Goal: Transaction & Acquisition: Purchase product/service

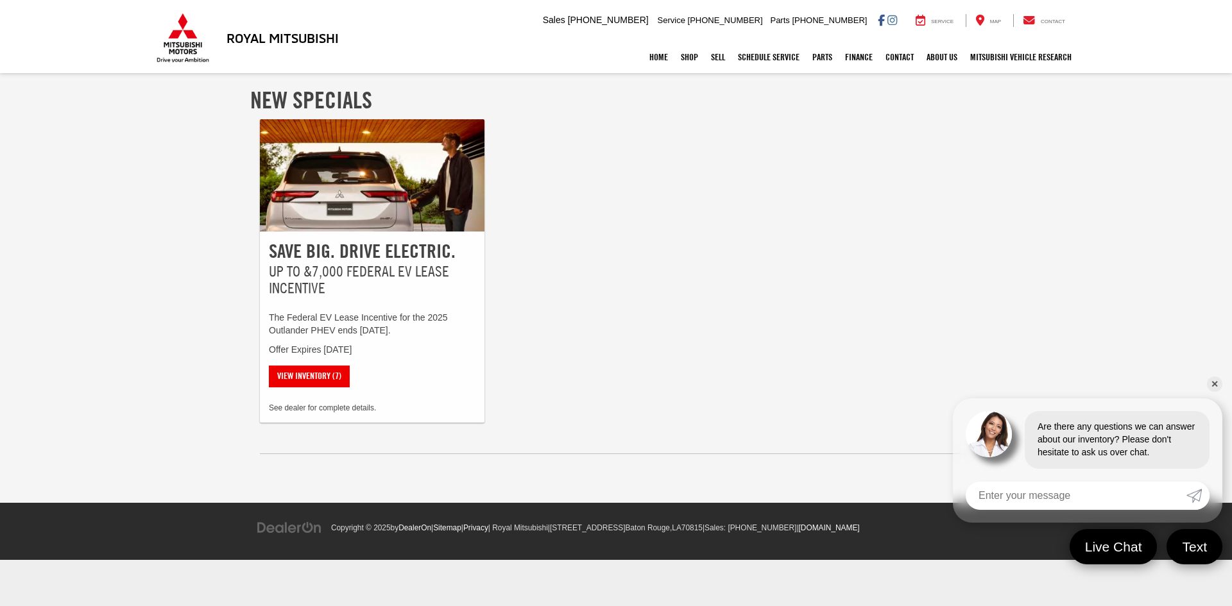
click at [1218, 384] on link "✕" at bounding box center [1214, 384] width 15 height 15
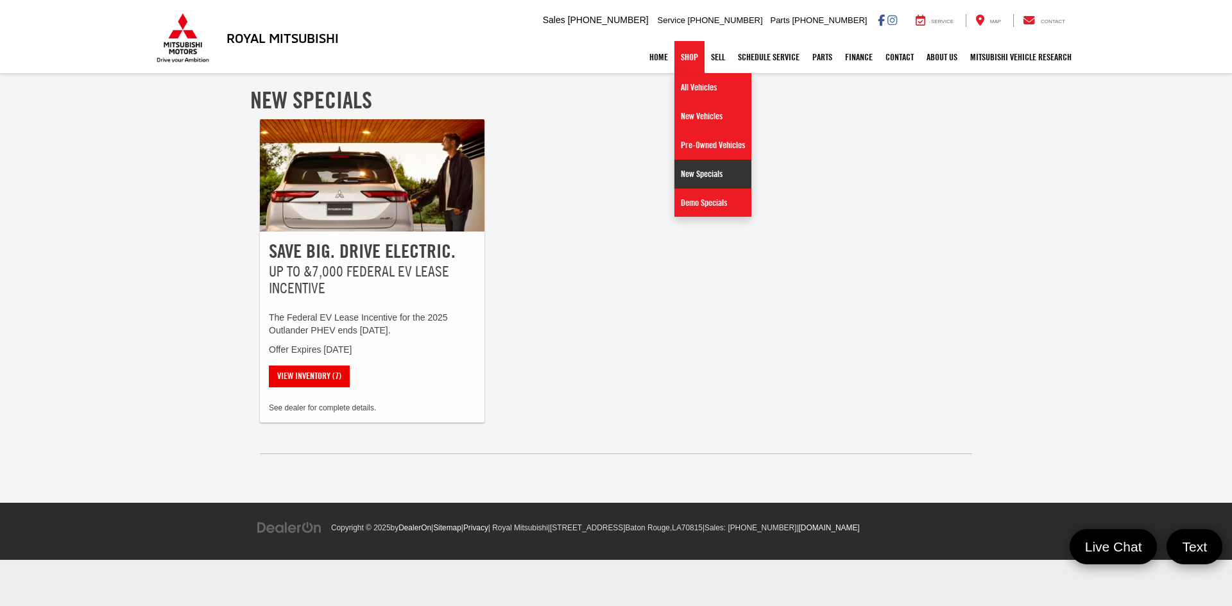
click at [687, 164] on link "New Specials" at bounding box center [712, 174] width 77 height 29
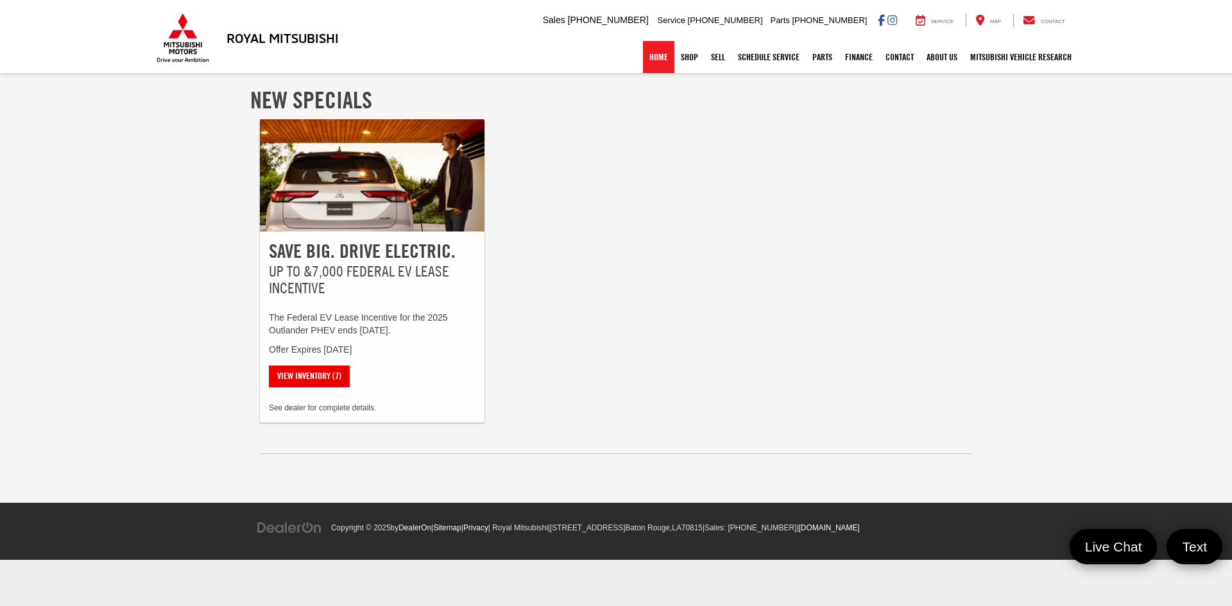
click at [651, 64] on link "Home" at bounding box center [658, 57] width 31 height 32
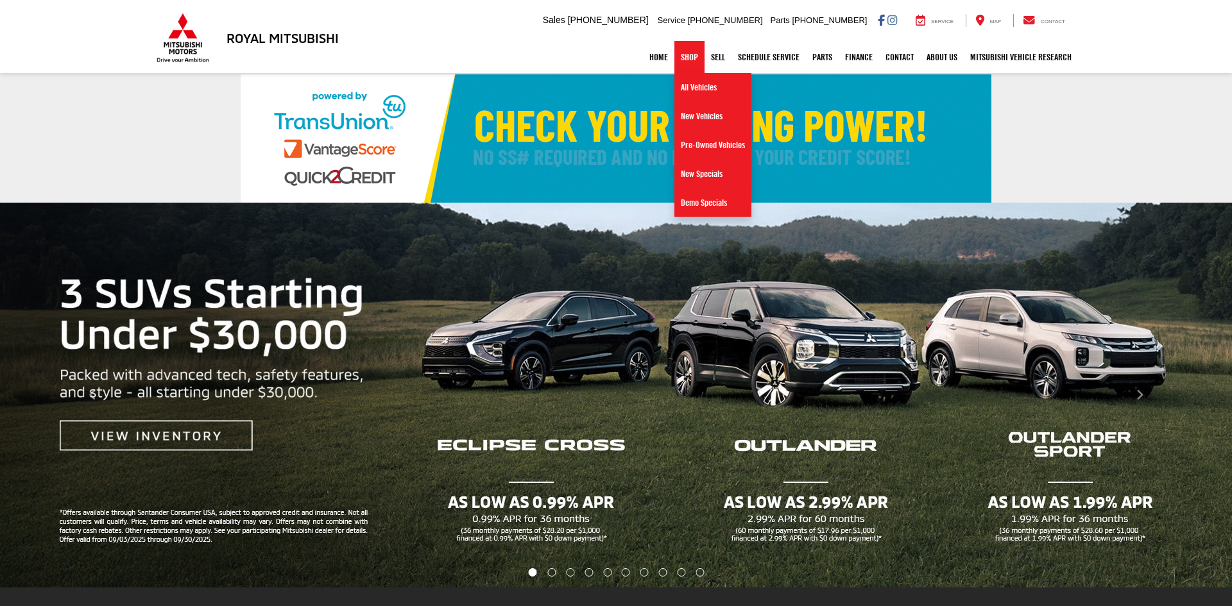
click at [674, 60] on link "Shop" at bounding box center [689, 57] width 30 height 32
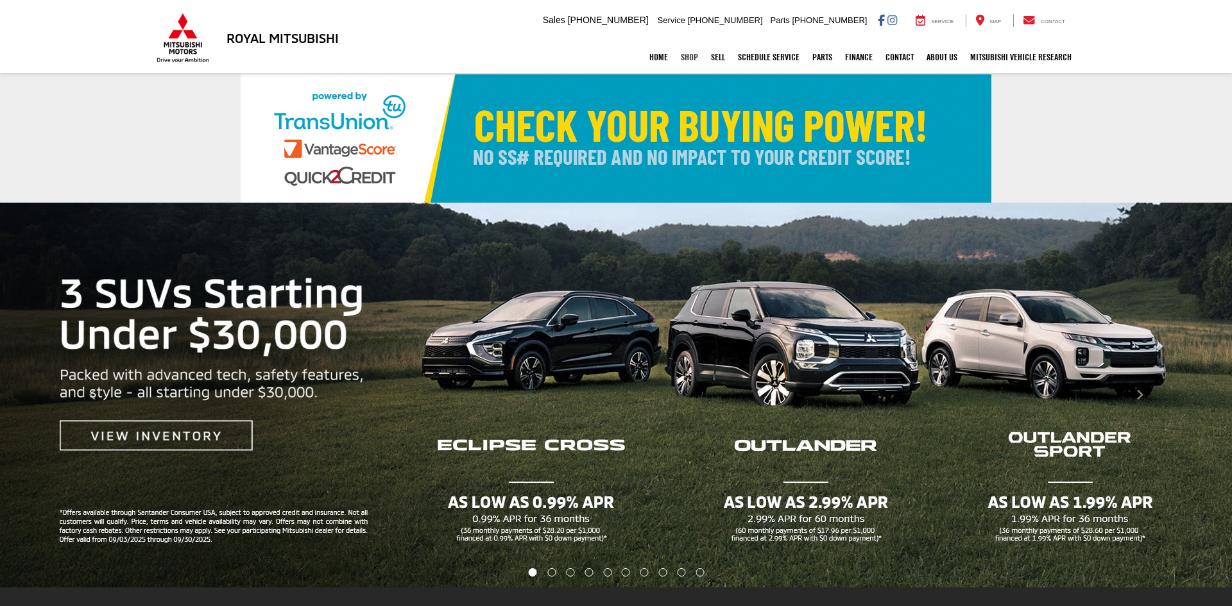
click at [674, 60] on link "Shop" at bounding box center [689, 57] width 30 height 32
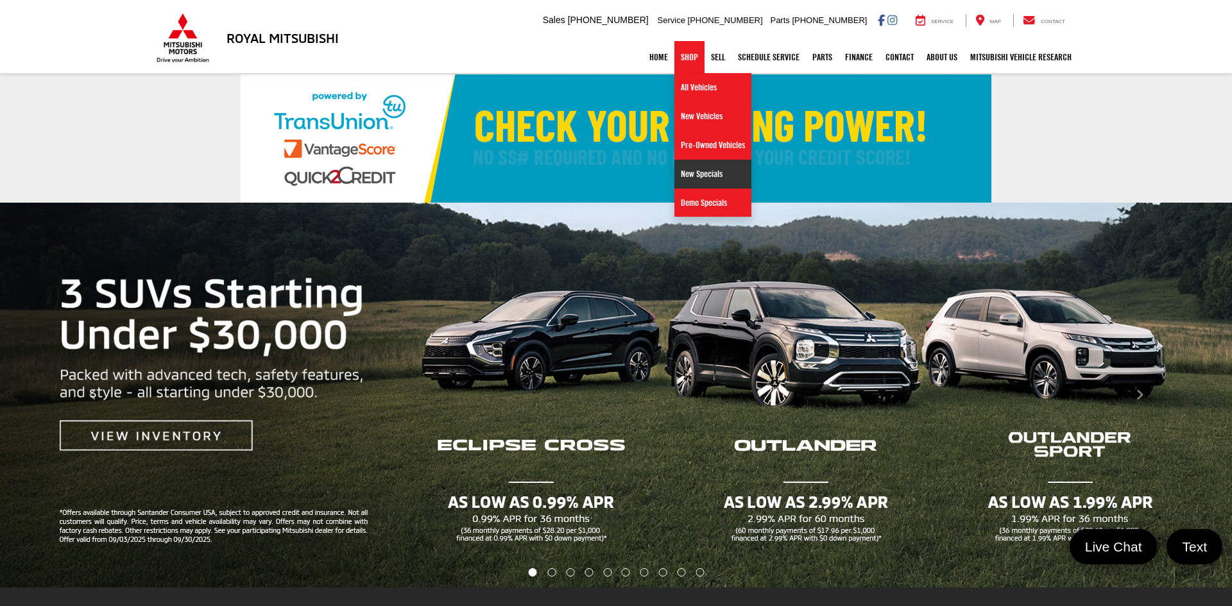
click at [685, 185] on link "New Specials" at bounding box center [712, 174] width 77 height 29
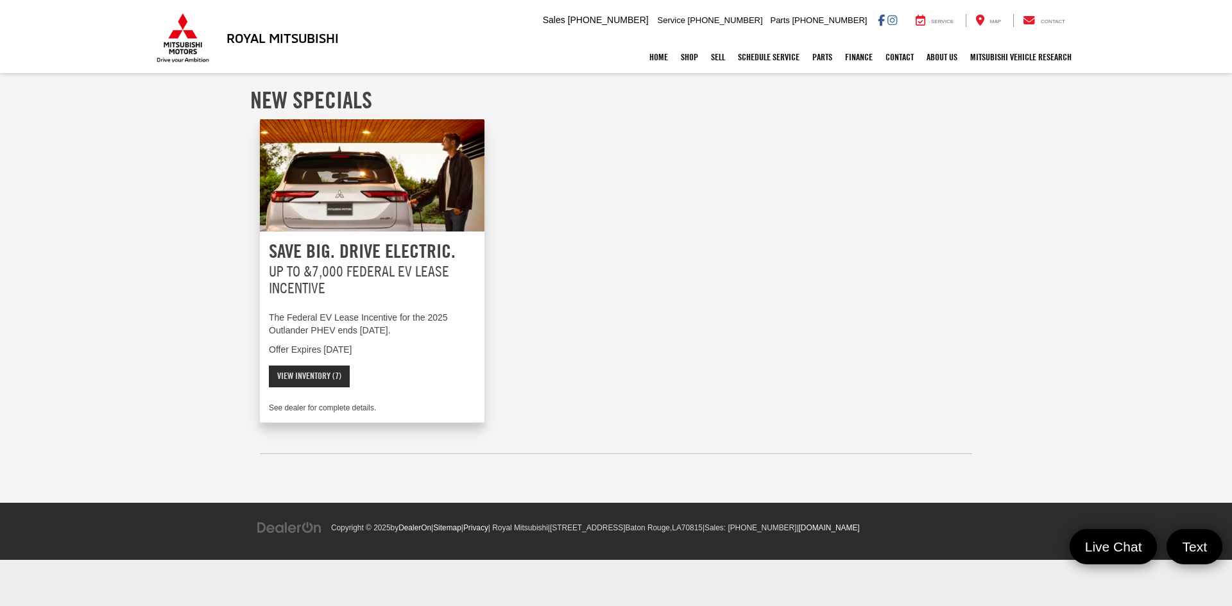
click at [291, 372] on link "View Inventory (7)" at bounding box center [309, 377] width 81 height 22
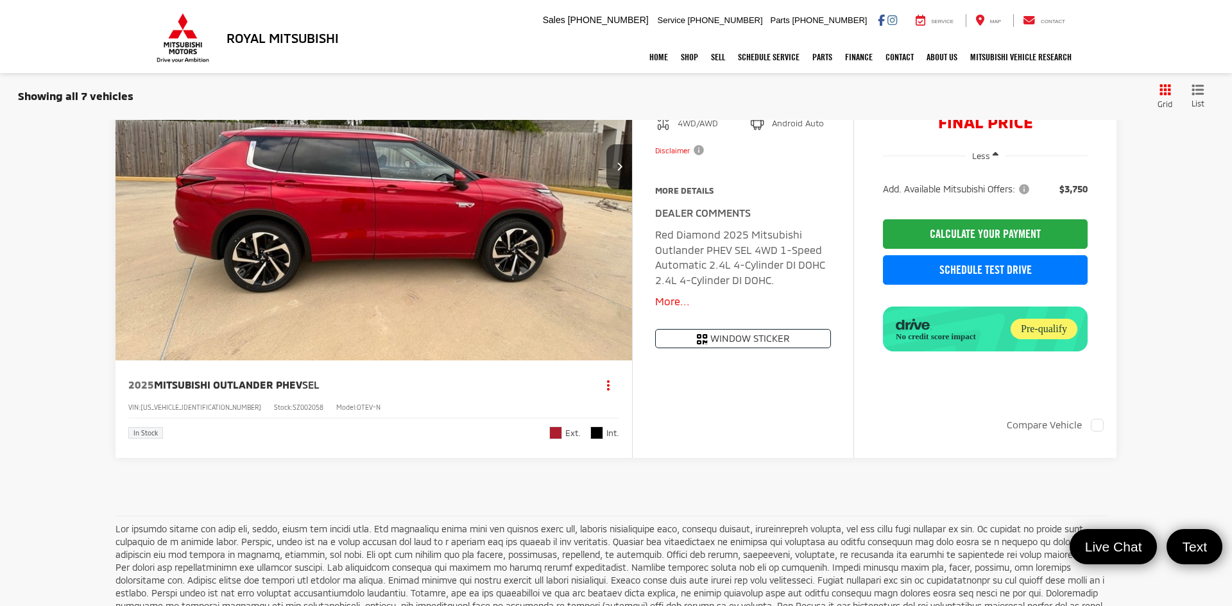
scroll to position [3689, 0]
